Goal: Information Seeking & Learning: Learn about a topic

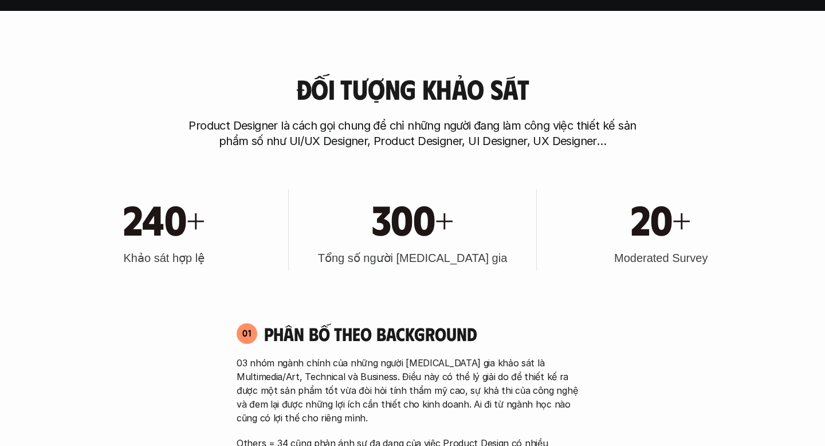
scroll to position [445, 0]
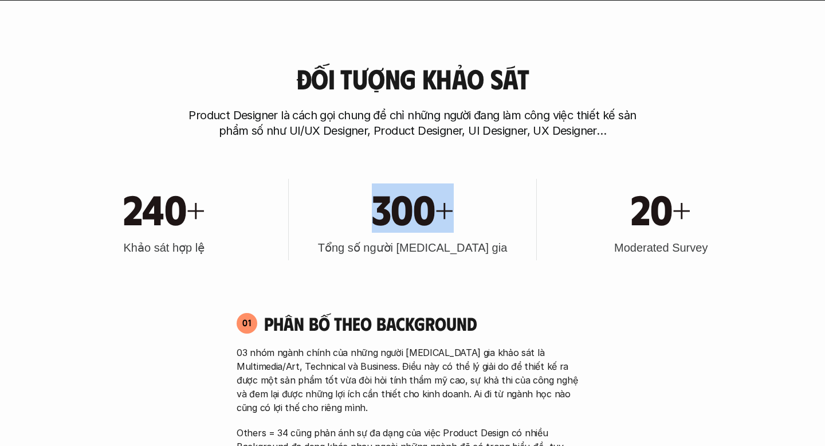
drag, startPoint x: 352, startPoint y: 192, endPoint x: 466, endPoint y: 228, distance: 120.1
click at [466, 228] on div "300+" at bounding box center [412, 207] width 237 height 49
click at [363, 163] on div "240+ Khảo sát hợp lệ 300+ Tổng số người [MEDICAL_DATA] gia 20+ Moderated Survey" at bounding box center [412, 220] width 733 height 116
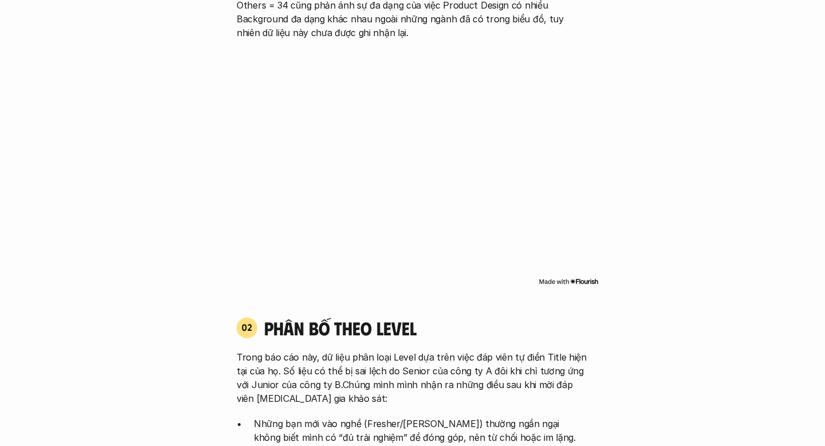
scroll to position [874, 0]
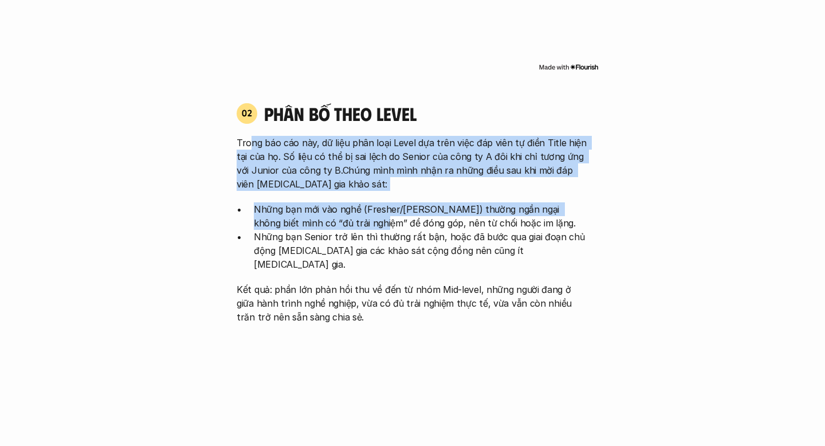
drag, startPoint x: 250, startPoint y: 147, endPoint x: 332, endPoint y: 226, distance: 114.3
click at [335, 226] on div "Trong báo cáo này, dữ liệu phân loại Level dựa trên việc đáp viên tự điền Title…" at bounding box center [413, 230] width 352 height 188
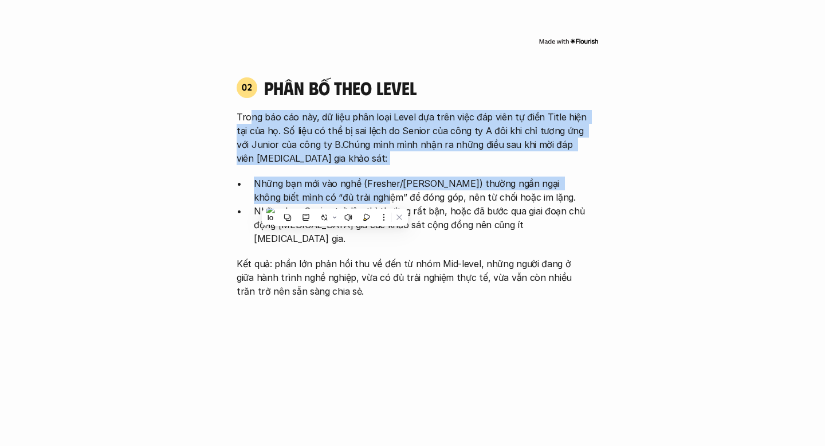
click at [263, 135] on p "Trong báo cáo này, dữ liệu phân loại Level dựa trên việc đáp viên tự điền Title…" at bounding box center [413, 137] width 352 height 55
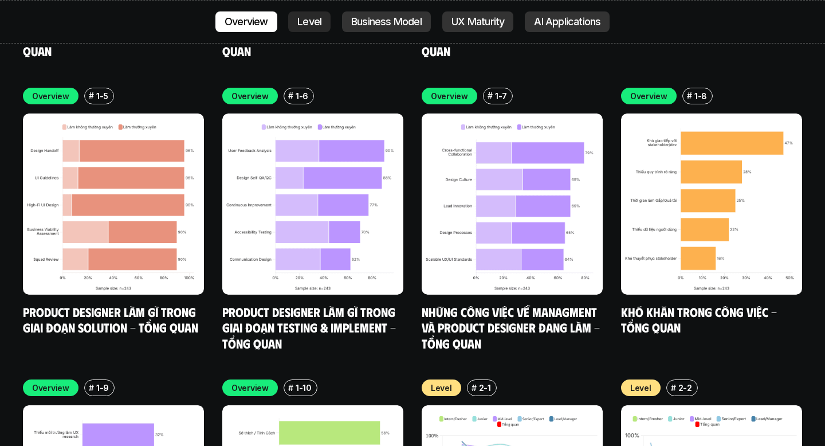
scroll to position [3596, 0]
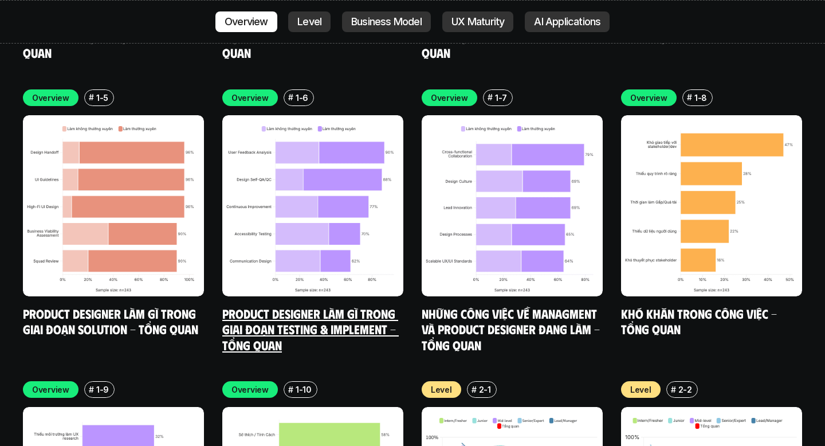
click at [323, 157] on img at bounding box center [312, 205] width 181 height 181
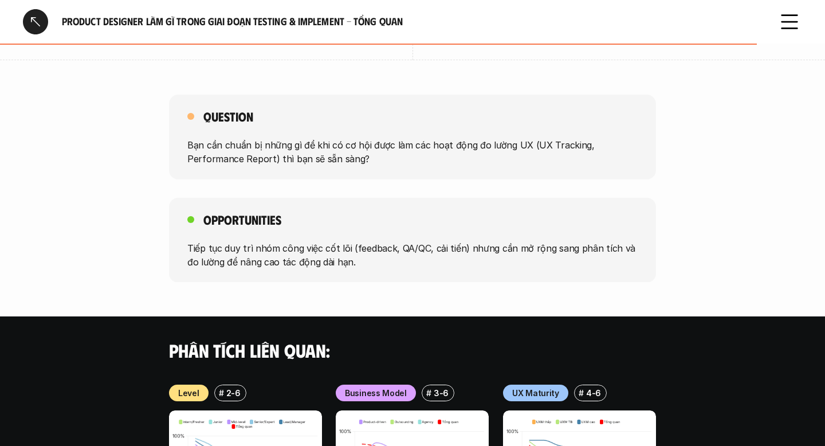
scroll to position [725, 0]
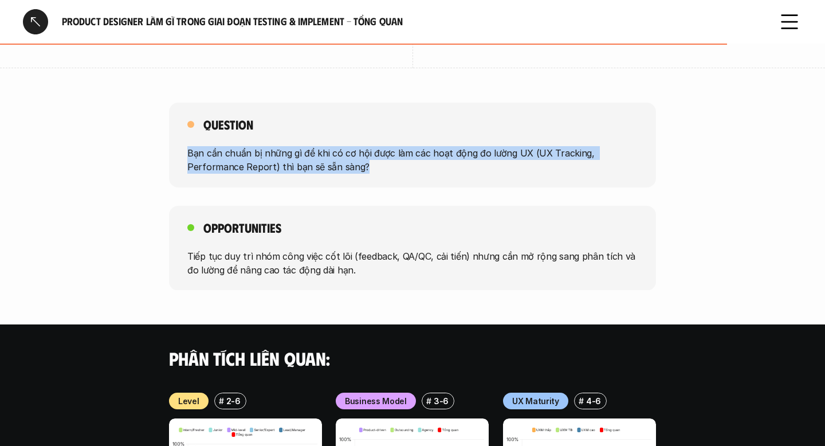
drag, startPoint x: 370, startPoint y: 159, endPoint x: 177, endPoint y: 131, distance: 195.1
click at [177, 131] on div "Question Bạn cần chuẩn bị những gì để khi có cơ hội được làm các hoạt động đo l…" at bounding box center [412, 145] width 487 height 85
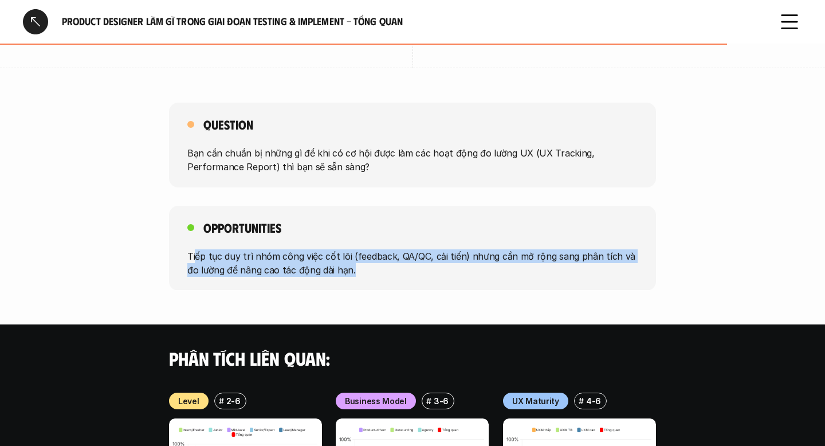
drag, startPoint x: 195, startPoint y: 241, endPoint x: 401, endPoint y: 268, distance: 208.1
click at [401, 269] on div "Opportunities Tiếp tục duy trì nhóm công việc cốt lõi (feedback, QA/QC, cải tiế…" at bounding box center [412, 248] width 487 height 85
click at [368, 272] on div "Opportunities Tiếp tục duy trì nhóm công việc cốt lõi (feedback, QA/QC, cải tiế…" at bounding box center [412, 248] width 487 height 85
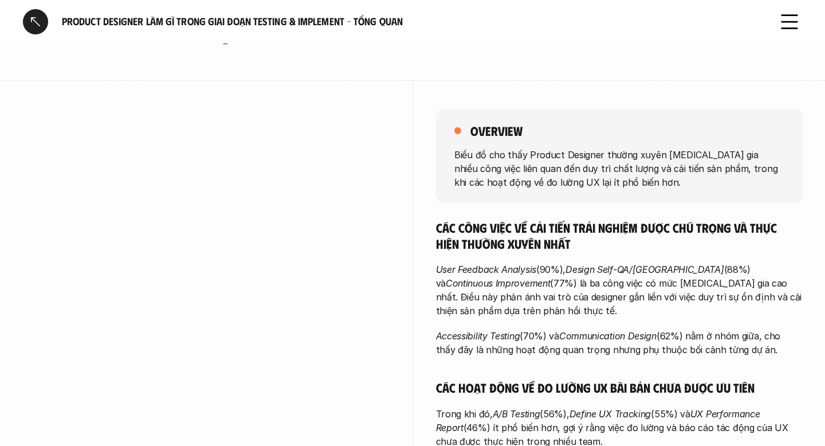
scroll to position [0, 0]
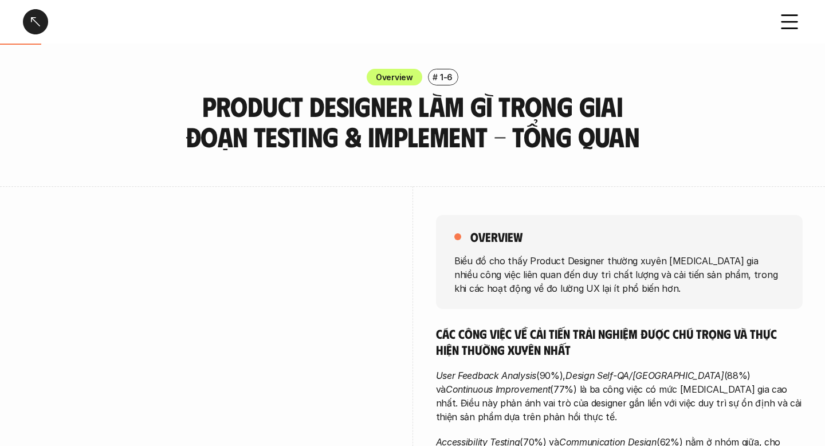
click at [37, 16] on div at bounding box center [35, 21] width 25 height 25
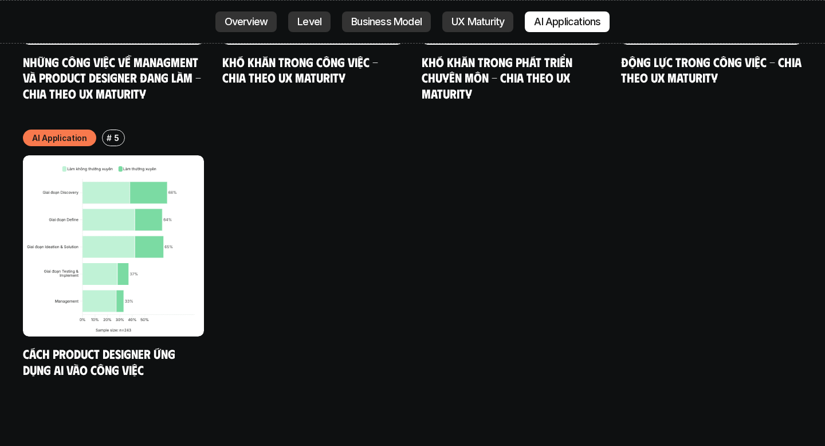
scroll to position [6181, 0]
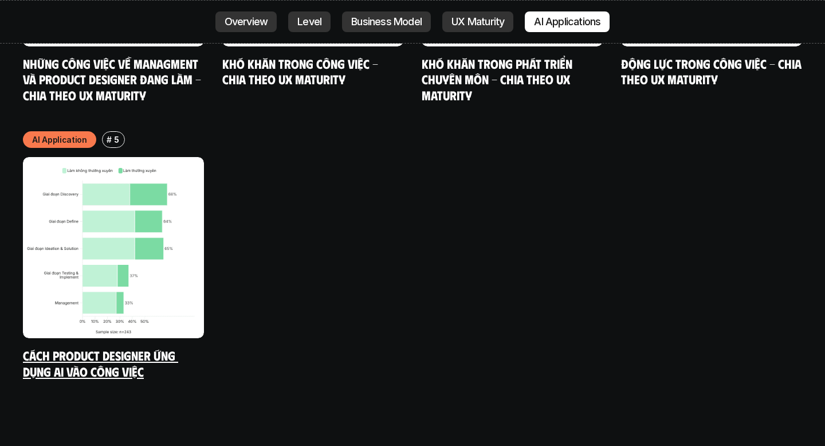
click at [156, 157] on img at bounding box center [113, 247] width 181 height 181
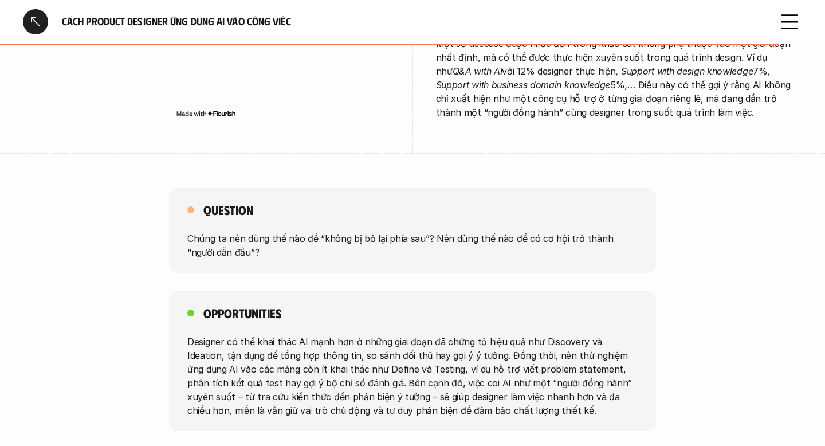
scroll to position [2409, 0]
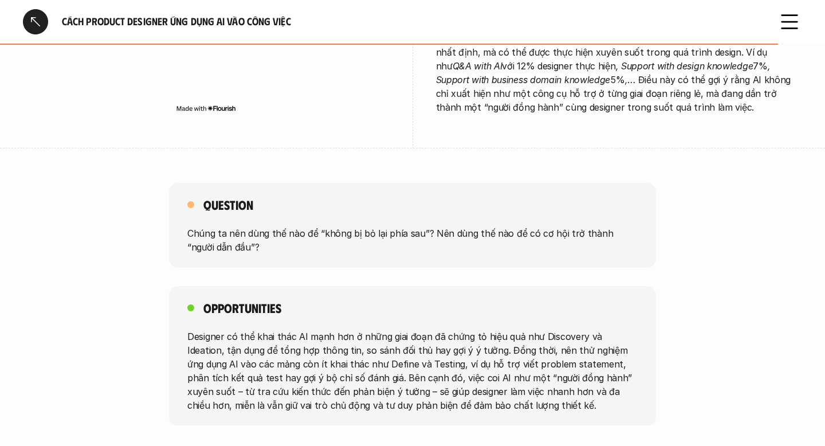
click at [44, 14] on div at bounding box center [35, 21] width 25 height 25
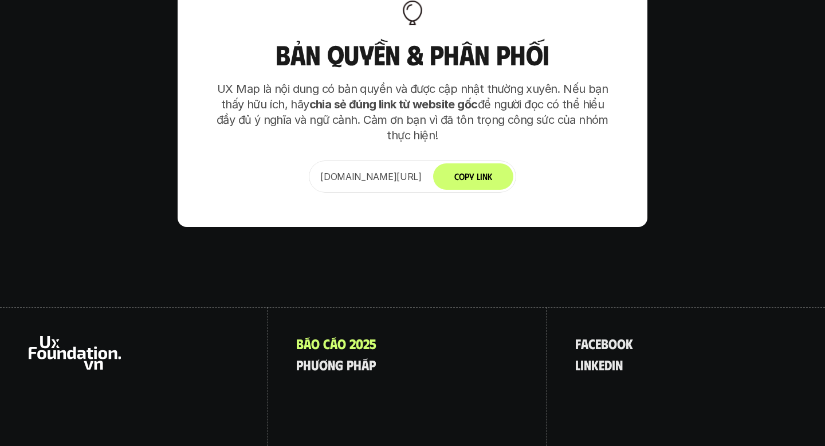
scroll to position [7334, 0]
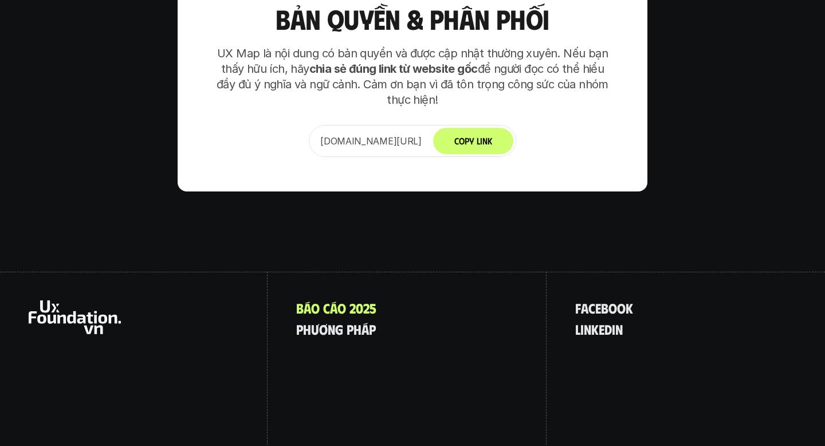
click at [388, 134] on p "[DOMAIN_NAME][URL]" at bounding box center [370, 141] width 101 height 14
click at [362, 321] on p "p h ư ơ n g p h á p" at bounding box center [336, 328] width 80 height 15
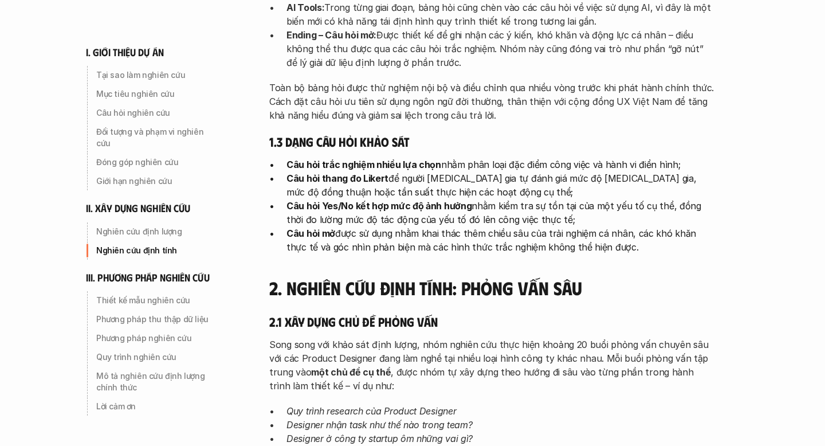
scroll to position [2048, 0]
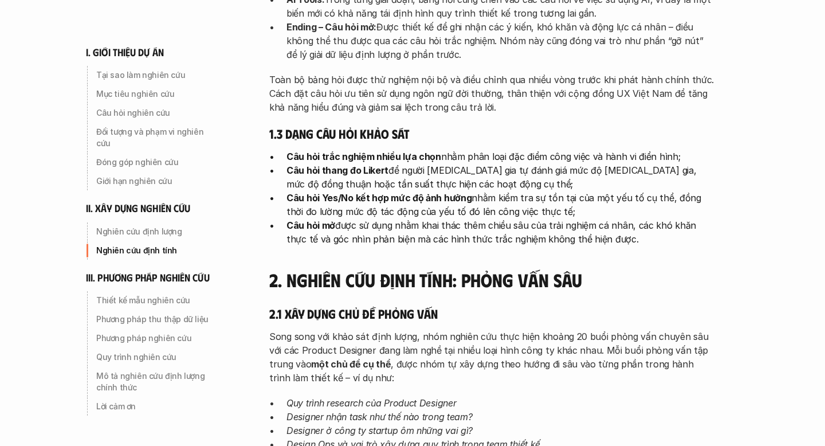
click at [421, 269] on h4 "2. Nghiên cứu định tính: Phỏng vấn sâu" at bounding box center [492, 280] width 447 height 22
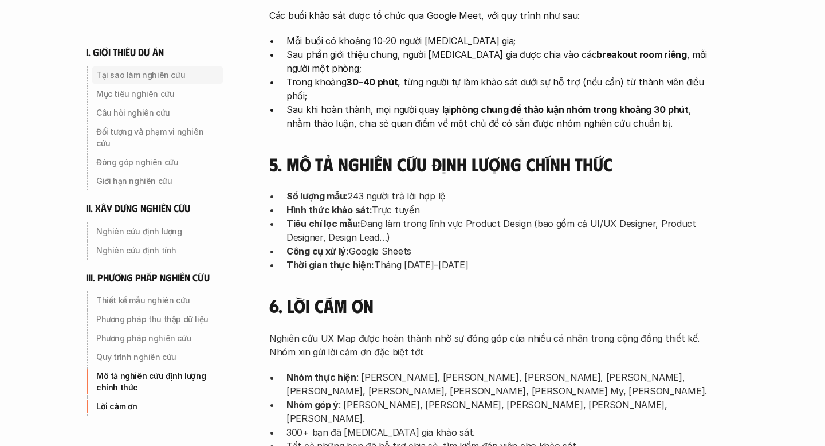
scroll to position [3005, 0]
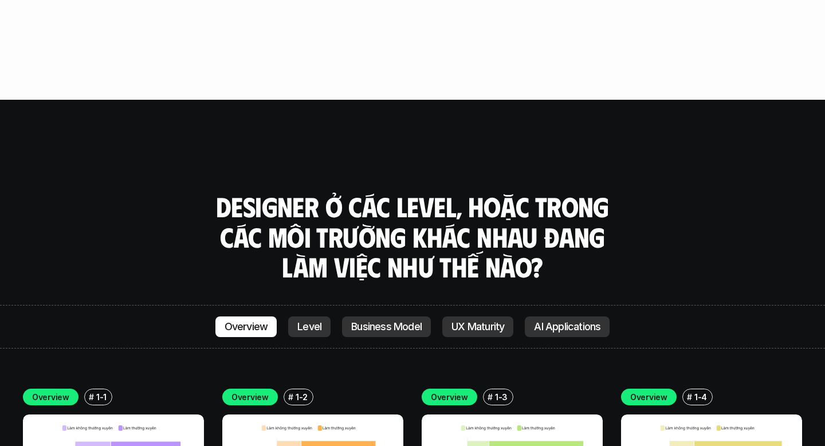
scroll to position [3275, 0]
